Goal: Task Accomplishment & Management: Manage account settings

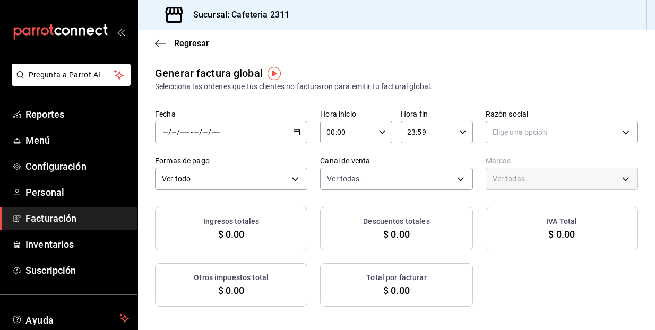
click at [56, 216] on span "Facturación" at bounding box center [76, 218] width 103 height 14
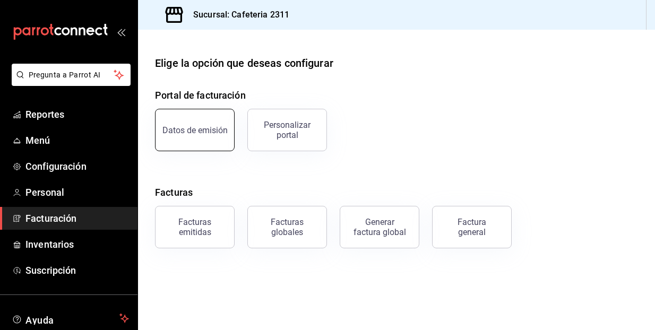
click at [193, 114] on button "Datos de emisión" at bounding box center [195, 130] width 80 height 42
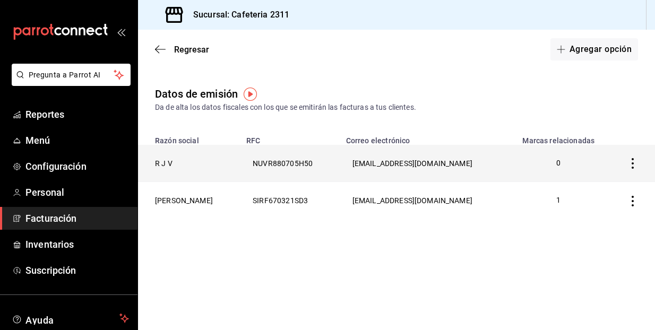
click at [632, 168] on icon "button" at bounding box center [632, 163] width 2 height 11
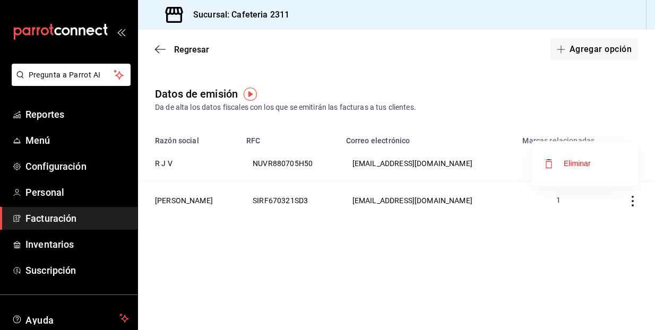
click at [590, 161] on div "Eliminar" at bounding box center [576, 163] width 27 height 8
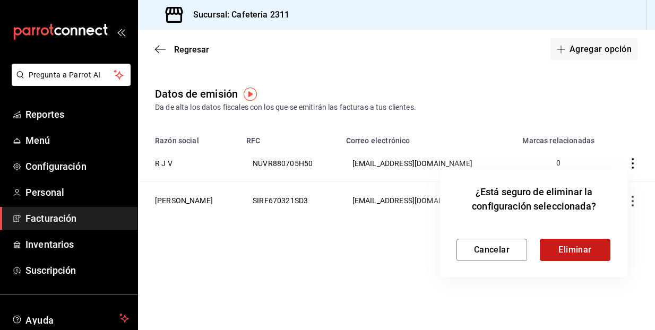
click at [580, 257] on button "Eliminar" at bounding box center [574, 250] width 71 height 22
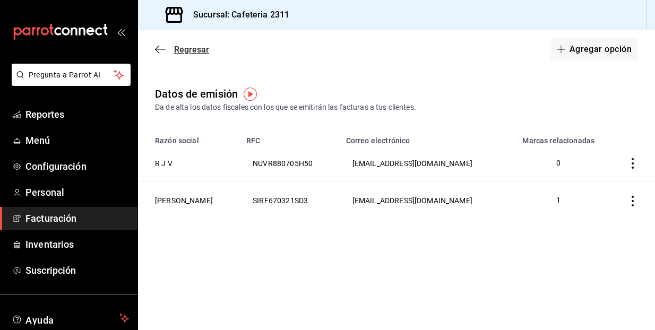
click at [160, 46] on icon "button" at bounding box center [160, 50] width 11 height 10
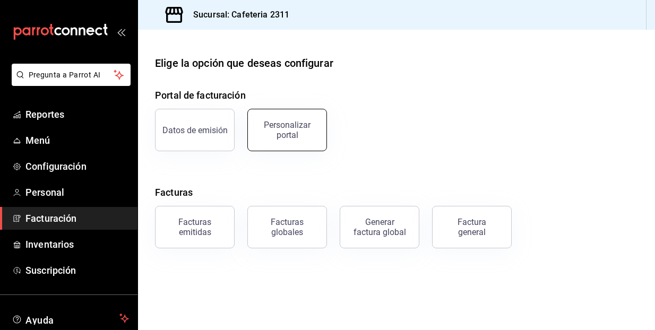
click at [290, 131] on div "Personalizar portal" at bounding box center [287, 130] width 66 height 20
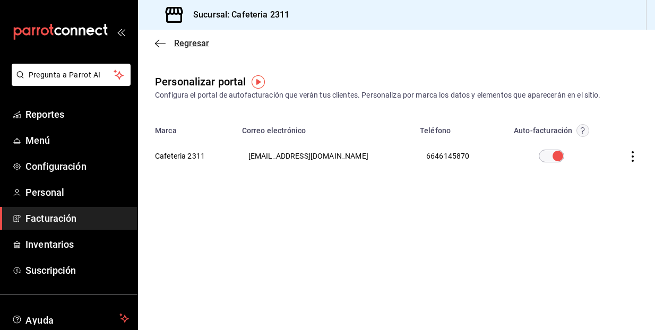
click at [156, 39] on icon "button" at bounding box center [160, 44] width 11 height 10
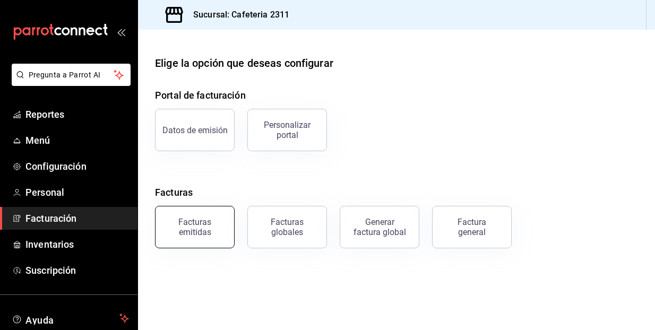
click at [196, 220] on div "Facturas emitidas" at bounding box center [195, 227] width 66 height 20
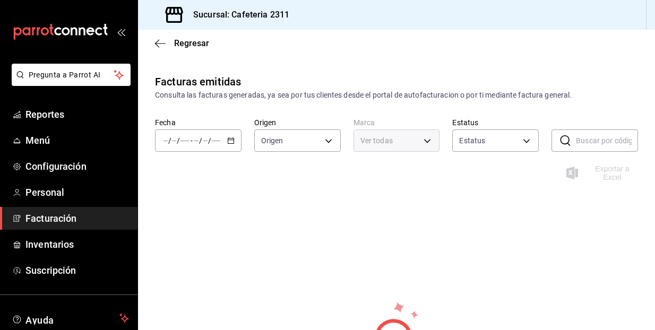
type input "ORDER_INVOICE,GENERAL_INVOICE"
type input "ACTIVE,PENDING_CANCELLATION,CANCELLED,PRE_CANCELLED"
type input "85018aa7-d10e-4b77-9d87-cba6278a116b"
click at [227, 141] on icon "button" at bounding box center [230, 140] width 7 height 7
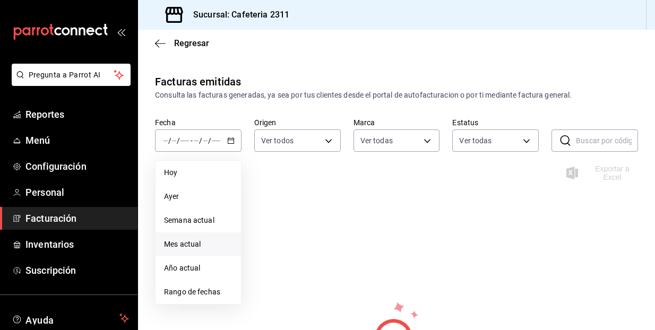
click at [185, 232] on li "Mes actual" at bounding box center [197, 244] width 85 height 24
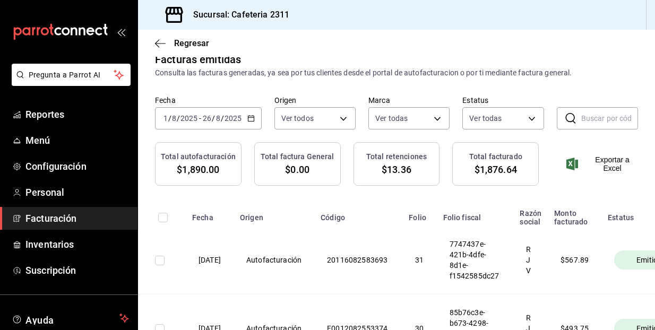
scroll to position [20, 0]
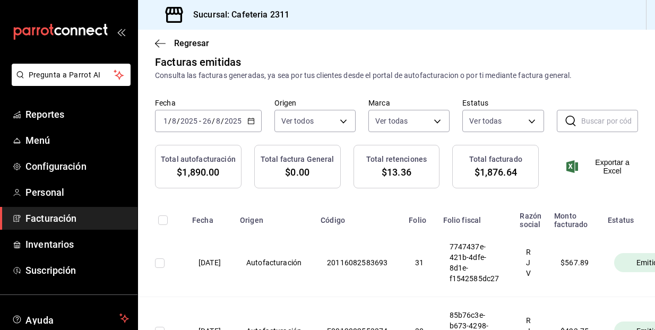
click at [295, 204] on div "Facturas emitidas Consulta las facturas generadas, ya sea por tus clientes desd…" at bounding box center [396, 333] width 517 height 559
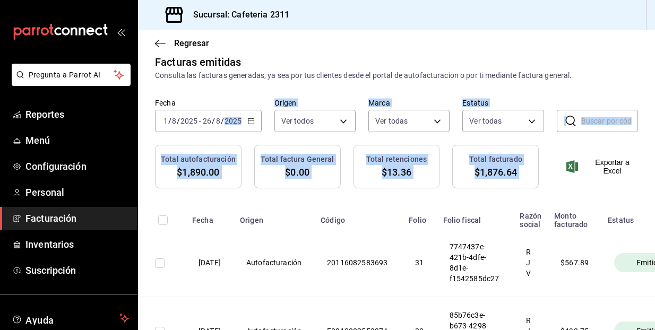
drag, startPoint x: 295, startPoint y: 204, endPoint x: 233, endPoint y: 112, distance: 110.6
click at [233, 113] on div "Facturas emitidas Consulta las facturas generadas, ya sea por tus clientes desd…" at bounding box center [396, 333] width 517 height 559
click at [160, 44] on icon "button" at bounding box center [160, 44] width 11 height 10
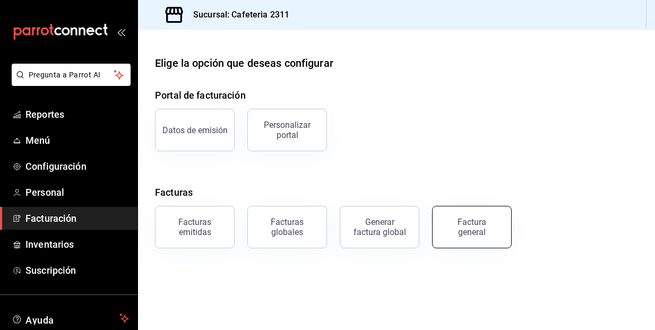
click at [466, 235] on div "Factura general" at bounding box center [471, 227] width 53 height 20
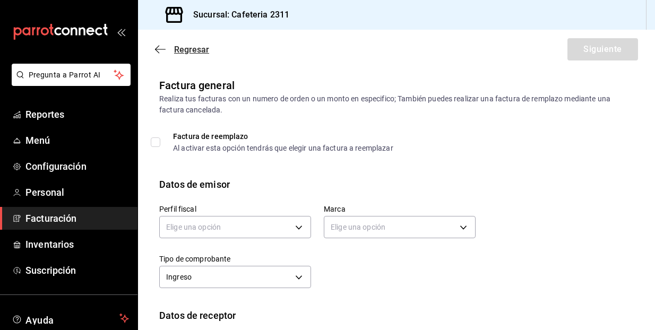
click at [162, 49] on icon "button" at bounding box center [160, 49] width 11 height 1
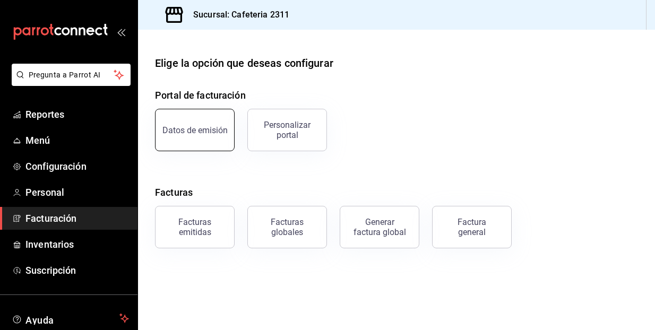
click at [221, 136] on button "Datos de emisión" at bounding box center [195, 130] width 80 height 42
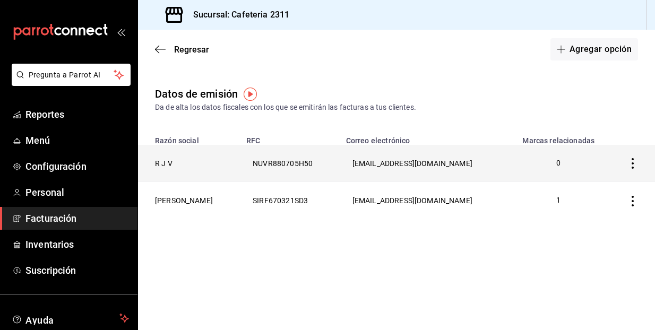
click at [162, 160] on th "R J V" at bounding box center [189, 163] width 102 height 37
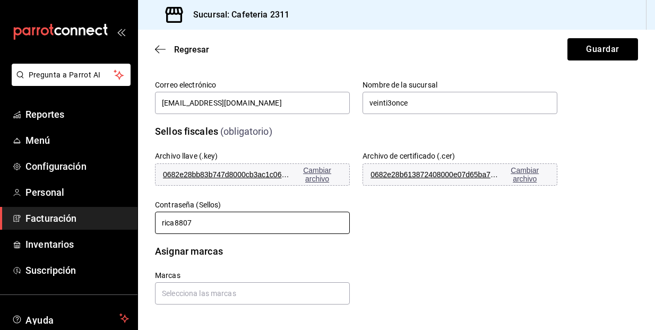
click at [189, 220] on input "rica8807" at bounding box center [252, 223] width 195 height 22
drag, startPoint x: 219, startPoint y: 227, endPoint x: 142, endPoint y: 223, distance: 76.5
click at [142, 223] on div "Contraseña (Sellos) rica8807" at bounding box center [245, 211] width 207 height 48
click at [617, 280] on div "Asignar marcas Marcas" at bounding box center [396, 267] width 483 height 73
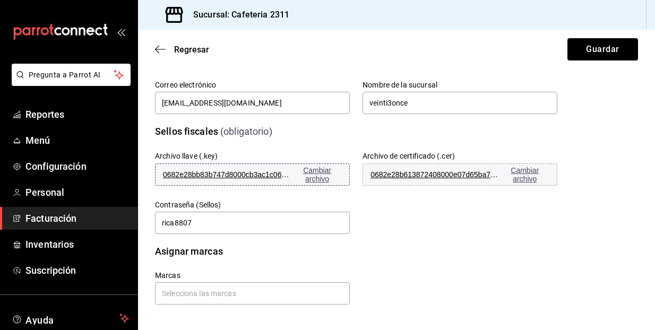
click at [322, 169] on span "Cambiar archivo" at bounding box center [316, 174] width 49 height 17
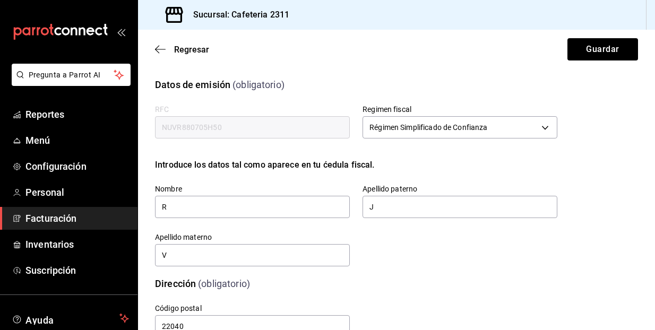
scroll to position [0, 0]
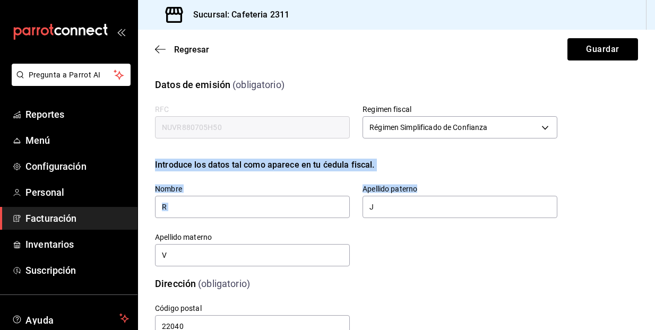
drag, startPoint x: 461, startPoint y: 244, endPoint x: 330, endPoint y: 151, distance: 161.3
click at [330, 151] on div "RFC NUVR880705H50 Regimen fiscal Régimen Simplificado de Confianza 626 Introduc…" at bounding box center [342, 173] width 427 height 189
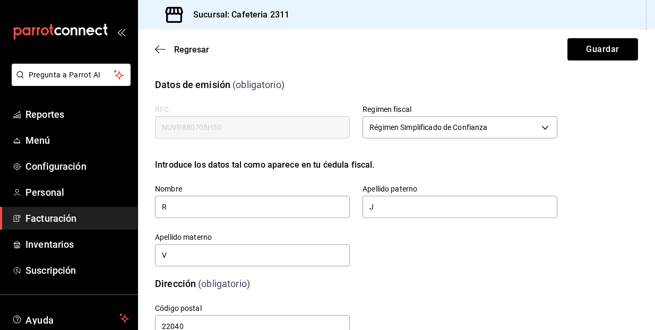
click at [518, 270] on div "Dirección (obligatorio)" at bounding box center [349, 277] width 415 height 27
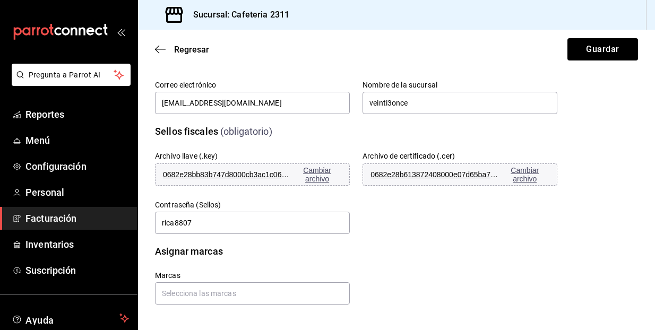
scroll to position [294, 0]
drag, startPoint x: 245, startPoint y: 223, endPoint x: 56, endPoint y: 223, distance: 189.4
click at [56, 223] on div "Pregunta a Parrot AI Reportes Menú Configuración Personal Facturación Inventari…" at bounding box center [327, 165] width 655 height 330
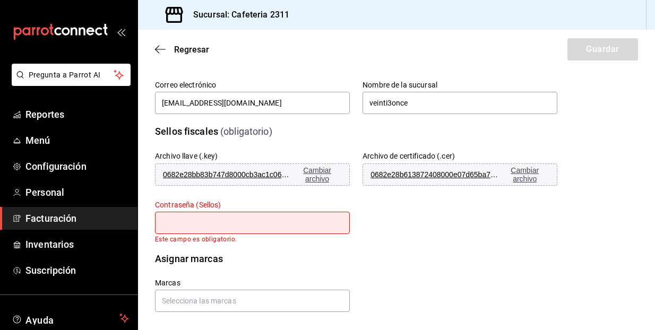
click at [493, 226] on div "Archivo llave (.key) 0682e28bb83b747d8000cb3ac1c067d5.key Cambiar archivo Archi…" at bounding box center [342, 184] width 427 height 117
click at [494, 226] on div "Archivo llave (.key) 0682e28bb83b747d8000cb3ac1c067d5.key Cambiar archivo Archi…" at bounding box center [342, 184] width 427 height 117
drag, startPoint x: 256, startPoint y: 224, endPoint x: 251, endPoint y: 212, distance: 13.1
click at [251, 212] on input "text" at bounding box center [252, 223] width 195 height 22
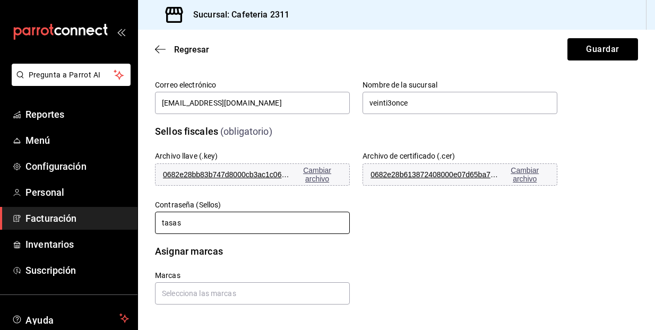
type input "tasas"
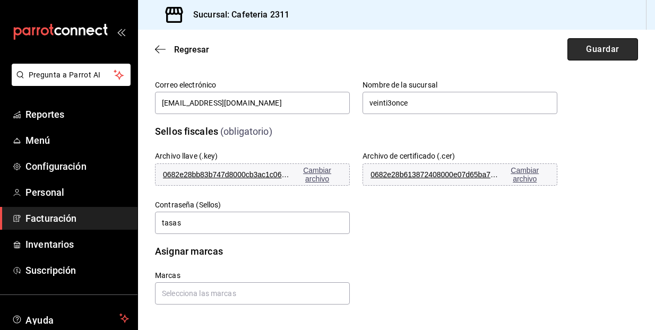
drag, startPoint x: 549, startPoint y: 57, endPoint x: 586, endPoint y: 45, distance: 38.6
click at [586, 45] on button "Guardar" at bounding box center [602, 49] width 71 height 22
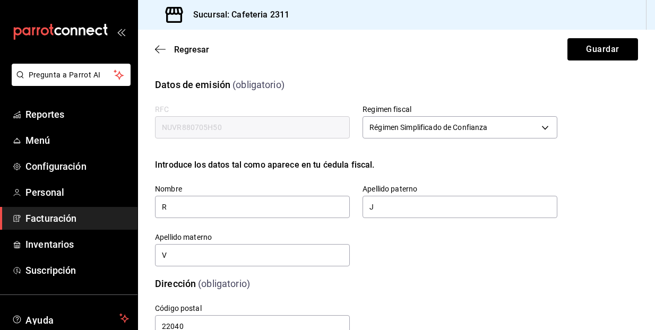
scroll to position [0, 0]
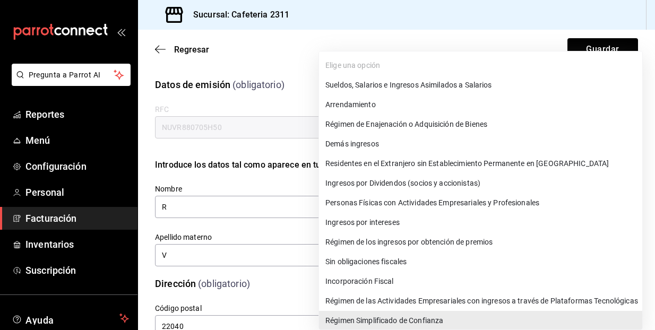
click at [539, 130] on body "Pregunta a Parrot AI Reportes Menú Configuración Personal Facturación Inventari…" at bounding box center [327, 165] width 655 height 330
click at [301, 103] on div at bounding box center [327, 165] width 655 height 330
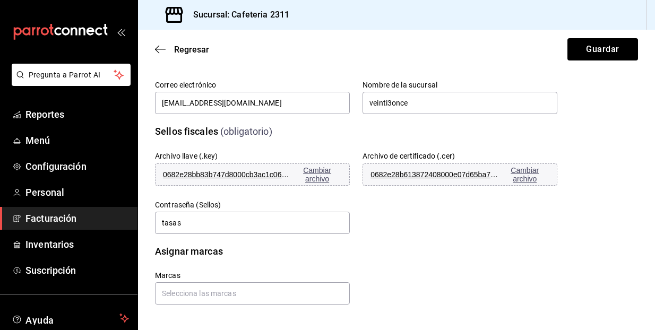
scroll to position [0, 0]
click at [63, 118] on span "Reportes" at bounding box center [76, 114] width 103 height 14
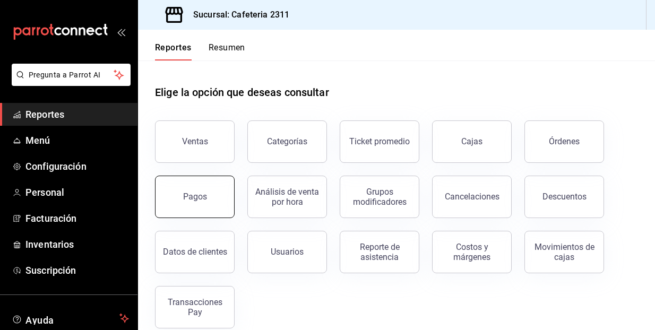
click at [226, 201] on button "Pagos" at bounding box center [195, 197] width 80 height 42
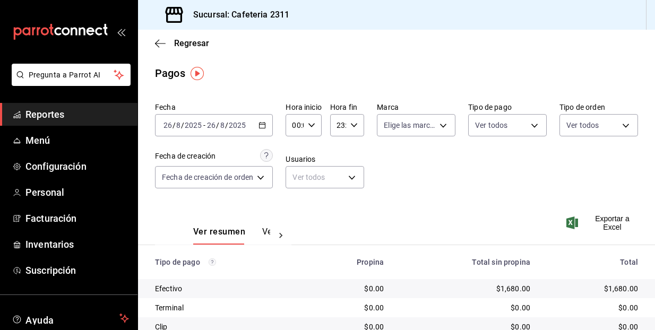
click at [269, 131] on div "2025-08-26 26 / 8 / 2025 - 2025-08-26 26 / 8 / 2025" at bounding box center [214, 125] width 118 height 22
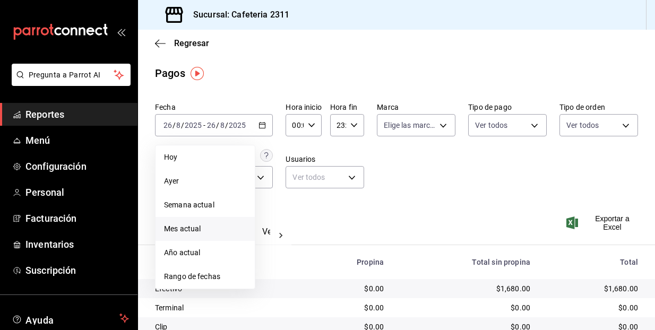
click at [186, 226] on span "Mes actual" at bounding box center [205, 228] width 82 height 11
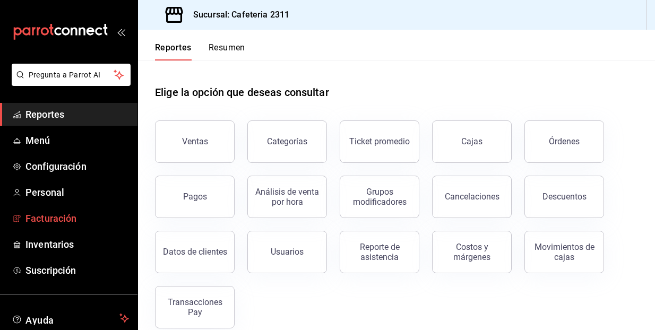
click at [66, 217] on span "Facturación" at bounding box center [76, 218] width 103 height 14
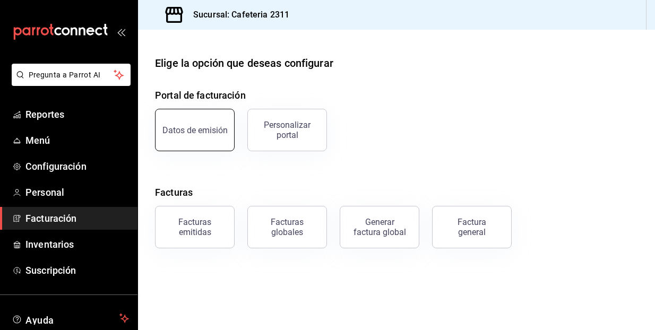
click at [215, 138] on button "Datos de emisión" at bounding box center [195, 130] width 80 height 42
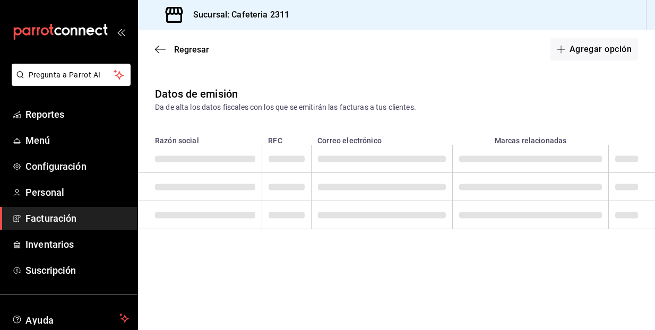
click at [215, 138] on th "Razón social" at bounding box center [200, 137] width 124 height 15
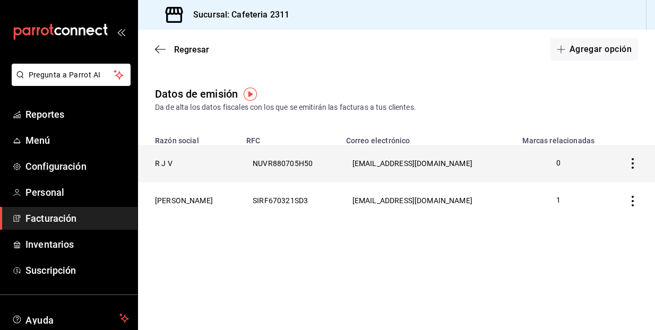
click at [633, 162] on icon "button" at bounding box center [632, 163] width 11 height 11
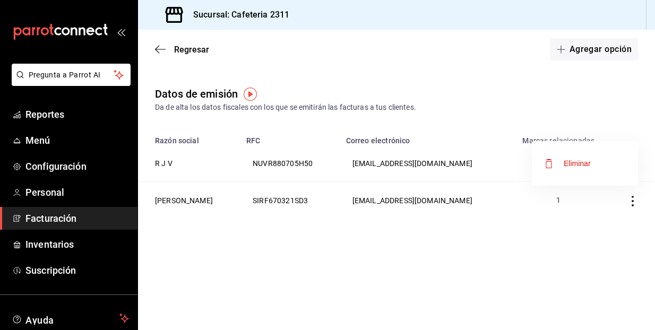
click at [549, 202] on div at bounding box center [327, 165] width 655 height 330
click at [523, 251] on main "Regresar Agregar opción Datos de emisión Da de alta los datos fiscales con los …" at bounding box center [396, 180] width 517 height 300
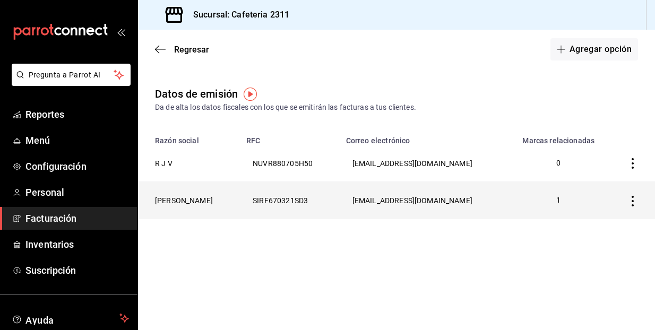
click at [635, 196] on icon "button" at bounding box center [632, 201] width 11 height 11
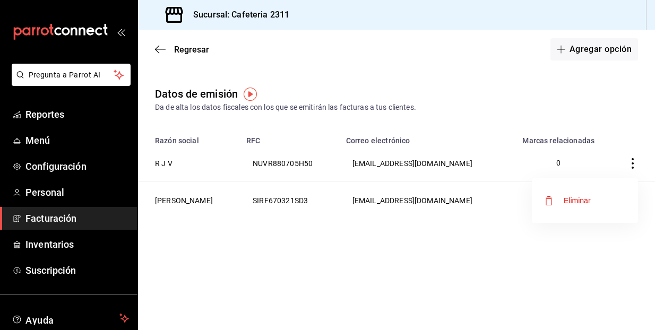
click at [340, 241] on div at bounding box center [327, 165] width 655 height 330
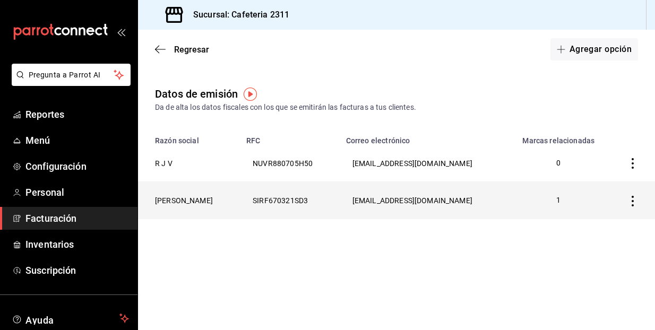
click at [402, 197] on th "emilianosilva2008@gmail.com" at bounding box center [423, 200] width 169 height 37
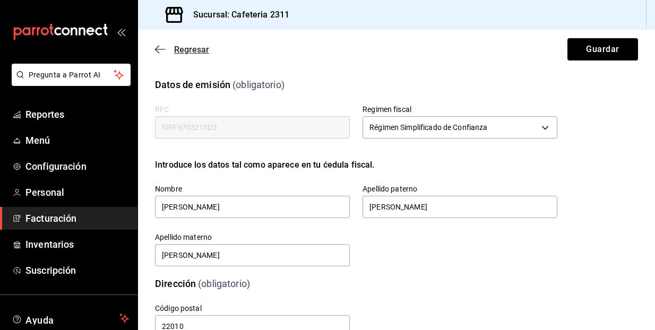
click at [166, 52] on span "Regresar" at bounding box center [182, 50] width 54 height 10
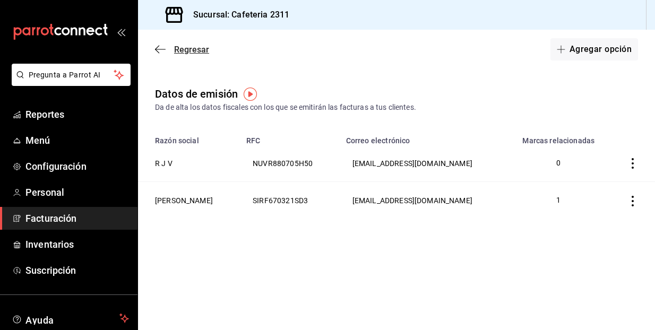
click at [165, 48] on icon "button" at bounding box center [160, 50] width 11 height 10
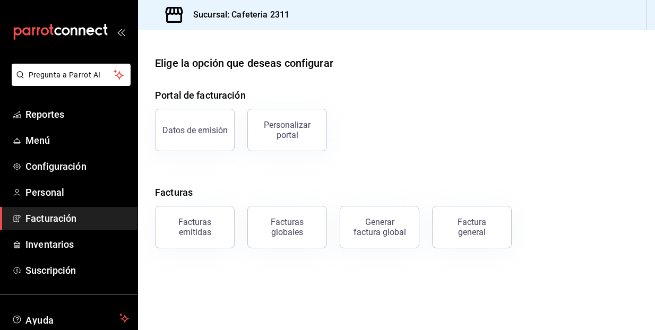
click at [416, 138] on div "Datos de emisión Personalizar portal" at bounding box center [389, 123] width 495 height 55
click at [76, 117] on span "Reportes" at bounding box center [76, 114] width 103 height 14
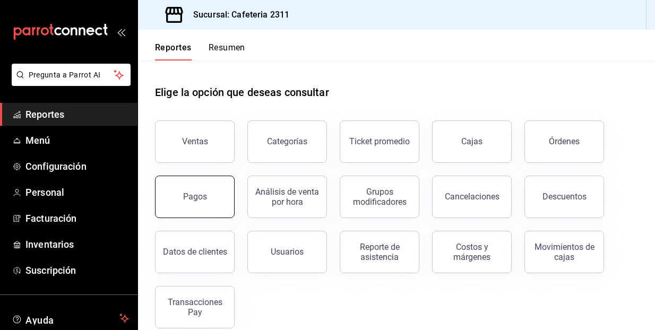
click at [193, 187] on button "Pagos" at bounding box center [195, 197] width 80 height 42
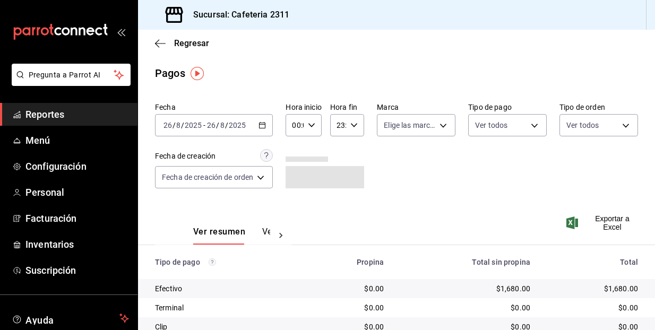
click at [266, 127] on icon "button" at bounding box center [261, 124] width 7 height 7
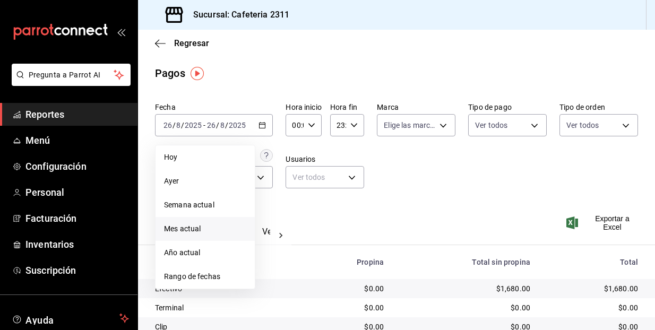
click at [197, 229] on span "Mes actual" at bounding box center [205, 228] width 82 height 11
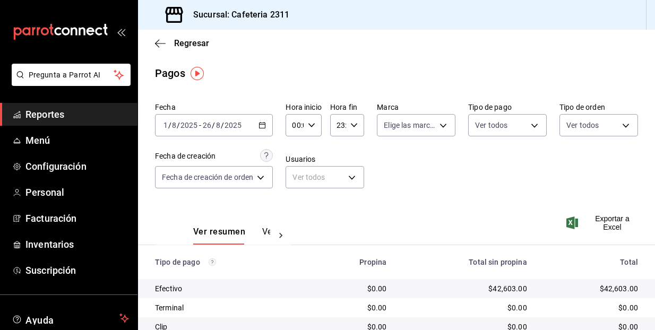
click at [316, 207] on div "Ver resumen Ver pagos Exportar a Excel" at bounding box center [396, 229] width 517 height 56
click at [263, 130] on div "2025-08-01 1 / 8 / 2025 - 2025-08-26 26 / 8 / 2025" at bounding box center [214, 125] width 118 height 22
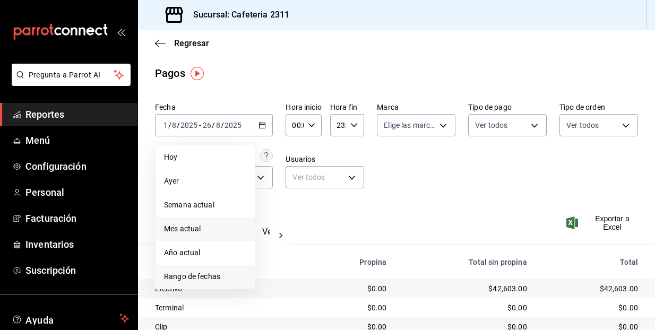
click at [201, 282] on span "Rango de fechas" at bounding box center [205, 276] width 82 height 11
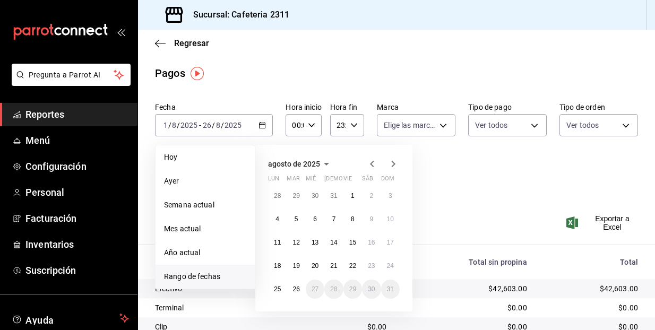
click at [372, 166] on icon "button" at bounding box center [372, 164] width 4 height 6
click at [300, 195] on button "1" at bounding box center [295, 195] width 19 height 19
click at [331, 284] on button "31" at bounding box center [333, 289] width 19 height 19
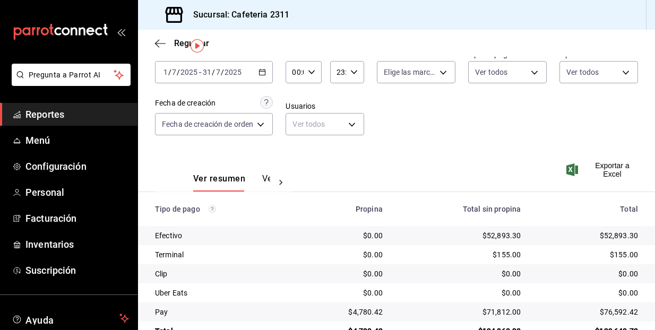
scroll to position [28, 0]
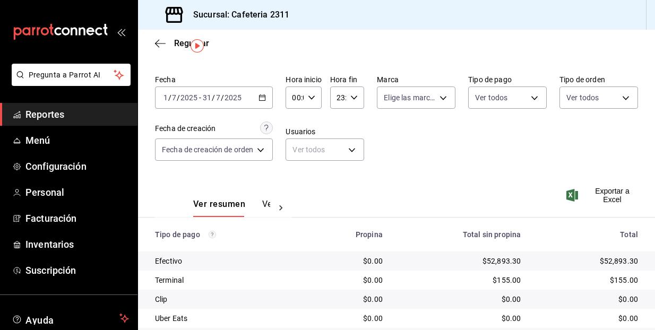
click at [265, 101] on \(Stroke\) "button" at bounding box center [262, 98] width 6 height 6
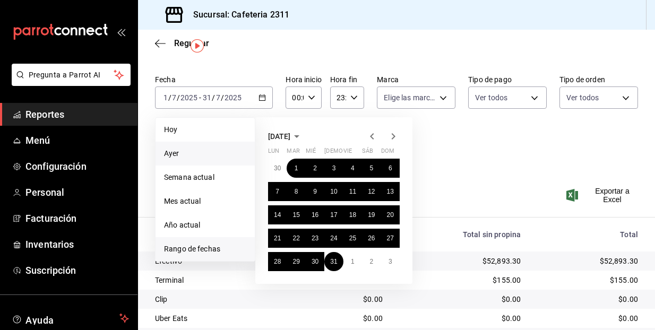
click at [204, 150] on span "Ayer" at bounding box center [205, 153] width 82 height 11
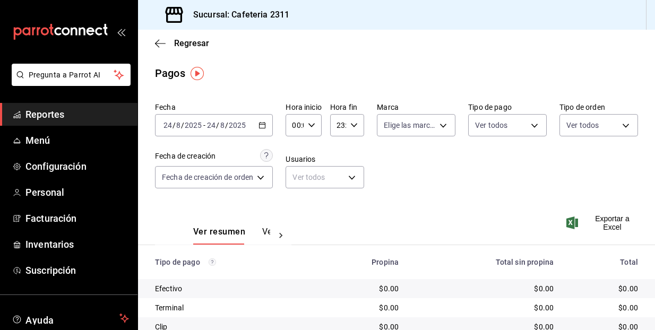
click at [265, 123] on \(Stroke\) "button" at bounding box center [262, 126] width 6 height 6
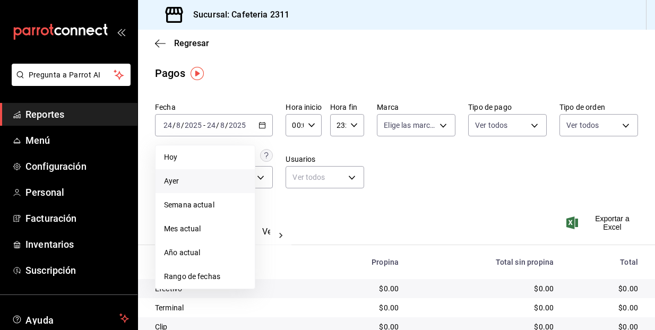
click at [220, 181] on span "Ayer" at bounding box center [205, 181] width 82 height 11
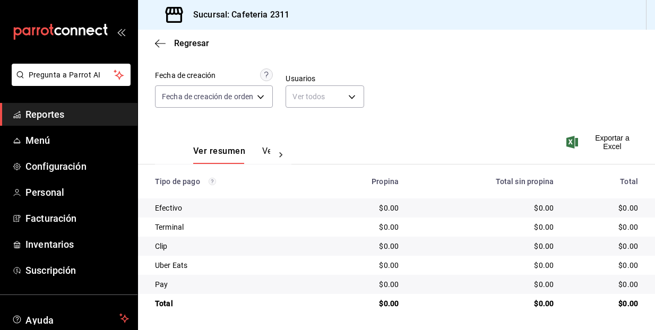
scroll to position [81, 0]
click at [267, 151] on button "Ver pagos" at bounding box center [282, 155] width 40 height 18
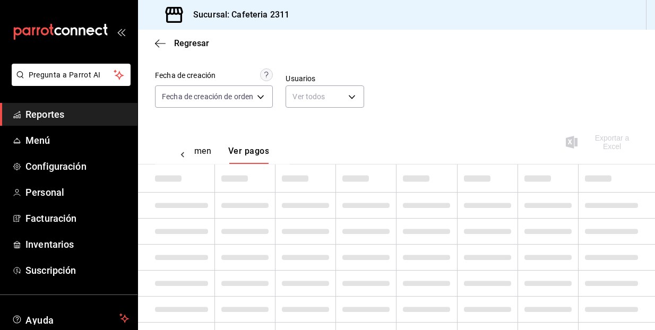
scroll to position [66, 0]
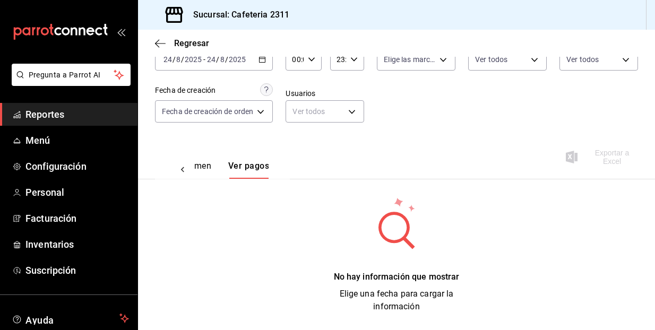
click at [198, 170] on button "Ver resumen" at bounding box center [186, 170] width 49 height 18
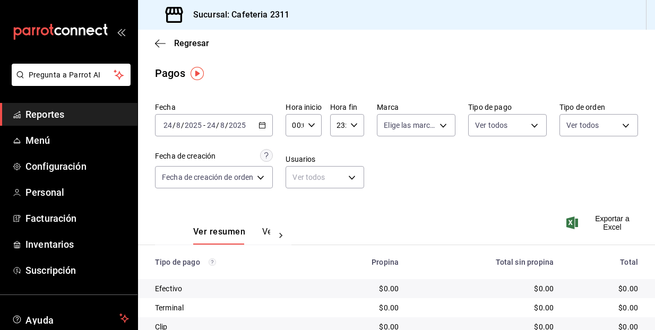
click at [268, 127] on div "2025-08-24 24 / 8 / 2025 - 2025-08-24 24 / 8 / 2025" at bounding box center [214, 125] width 118 height 22
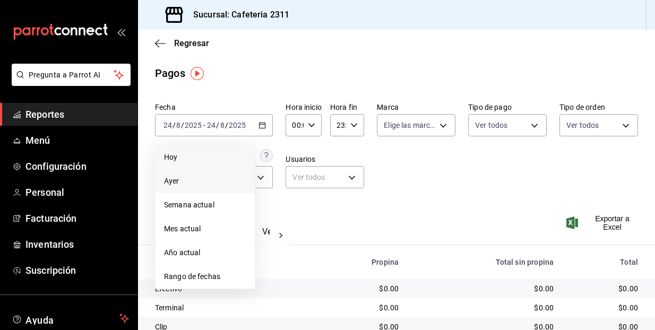
click at [207, 159] on span "Hoy" at bounding box center [205, 157] width 82 height 11
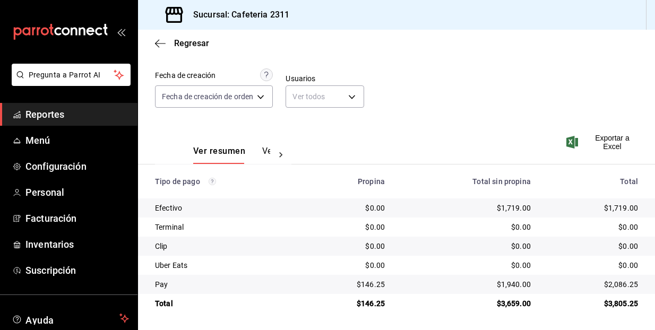
scroll to position [81, 0]
click at [62, 167] on span "Configuración" at bounding box center [76, 166] width 103 height 14
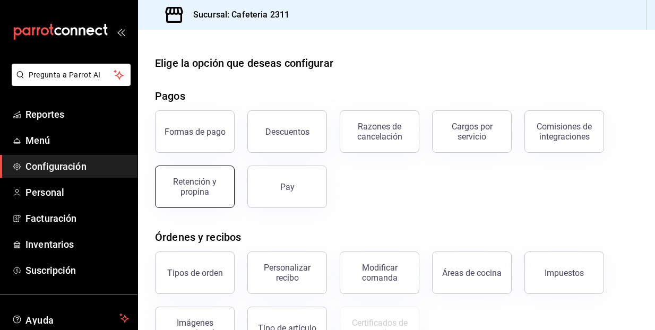
click at [197, 180] on div "Retención y propina" at bounding box center [195, 187] width 66 height 20
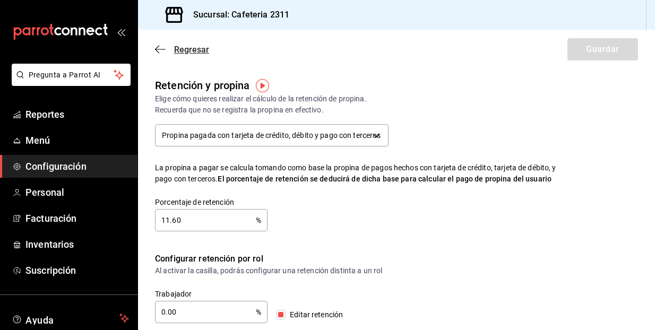
click at [159, 52] on icon "button" at bounding box center [160, 50] width 11 height 10
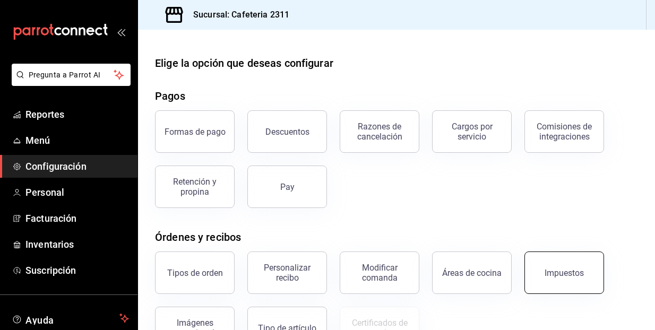
click at [565, 287] on button "Impuestos" at bounding box center [564, 272] width 80 height 42
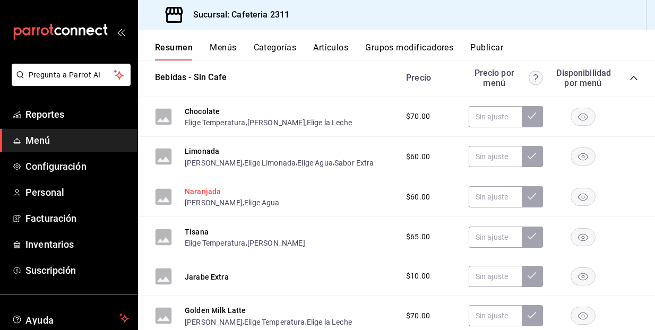
scroll to position [225, 0]
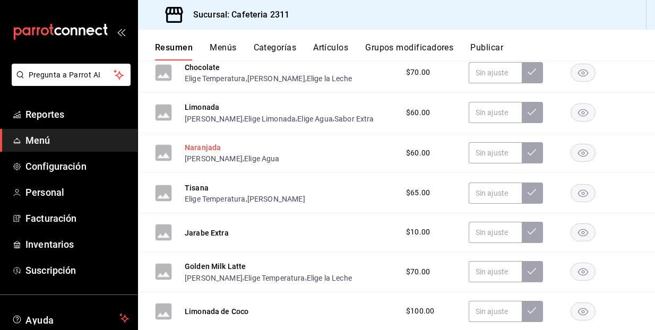
click at [201, 146] on button "Naranjada" at bounding box center [203, 147] width 36 height 11
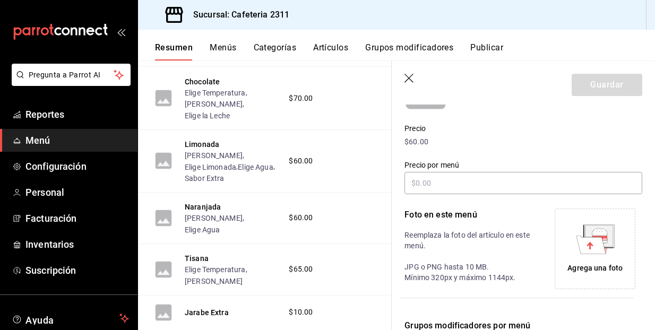
scroll to position [132, 0]
click at [409, 76] on icon "button" at bounding box center [409, 79] width 11 height 11
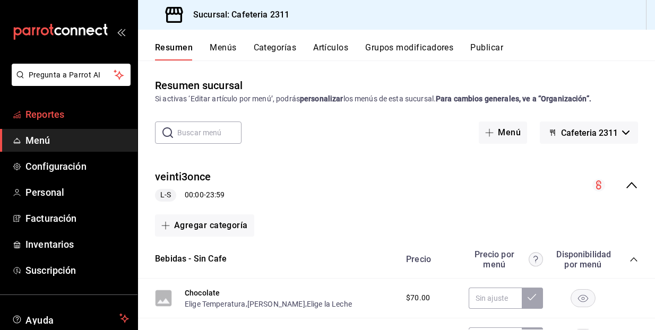
click at [68, 114] on span "Reportes" at bounding box center [76, 114] width 103 height 14
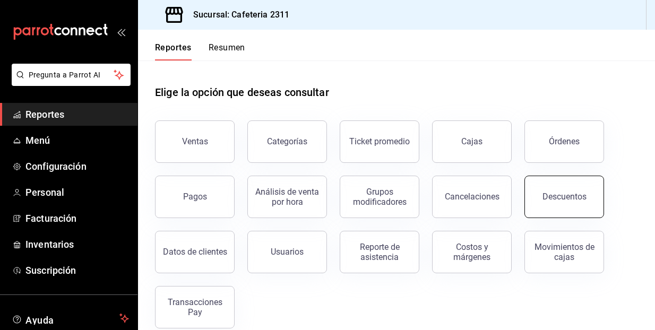
click at [560, 207] on button "Descuentos" at bounding box center [564, 197] width 80 height 42
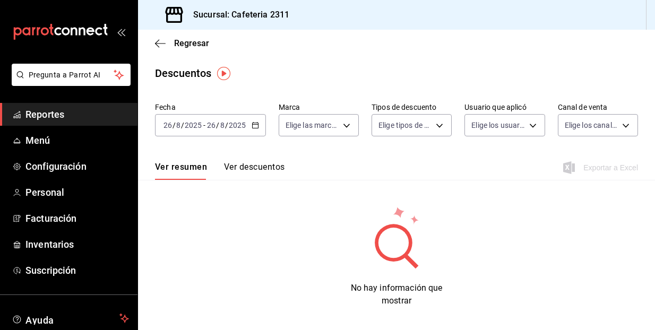
click at [264, 162] on button "Ver descuentos" at bounding box center [254, 171] width 60 height 18
click at [67, 110] on span "Reportes" at bounding box center [76, 114] width 103 height 14
